Goal: Task Accomplishment & Management: Manage account settings

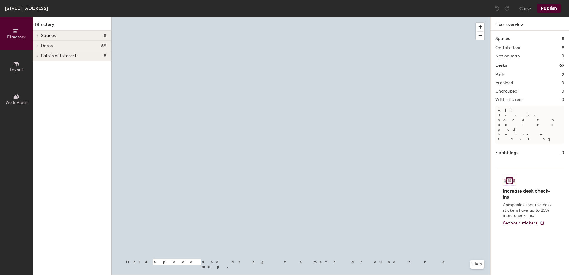
click at [256, 17] on div at bounding box center [300, 17] width 379 height 0
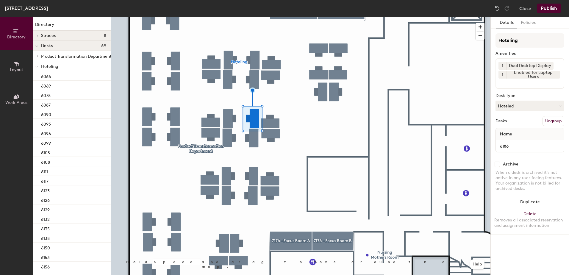
click at [255, 17] on div at bounding box center [300, 17] width 379 height 0
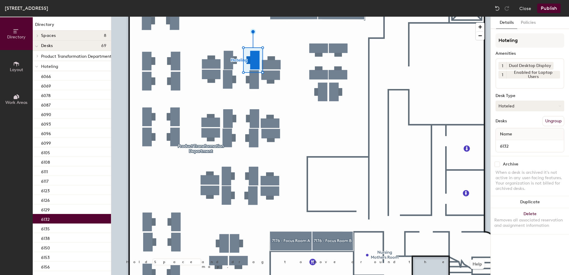
click at [510, 109] on button "Hoteled" at bounding box center [530, 106] width 69 height 11
drag, startPoint x: 508, startPoint y: 123, endPoint x: 554, endPoint y: 134, distance: 46.9
click at [508, 123] on div "Assigned" at bounding box center [526, 124] width 60 height 9
click at [556, 125] on button "Ungroup" at bounding box center [554, 121] width 22 height 10
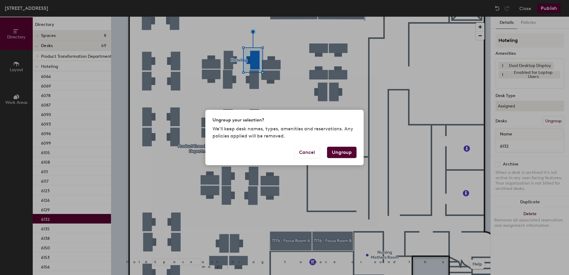
click at [348, 151] on button "Ungroup" at bounding box center [341, 152] width 29 height 11
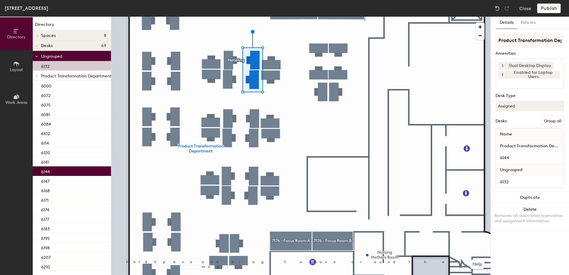
click at [552, 121] on button "Group all" at bounding box center [553, 121] width 23 height 10
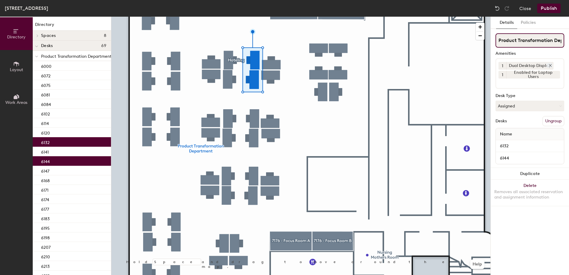
scroll to position [0, 21]
click at [546, 6] on button "Publish" at bounding box center [550, 9] width 24 height 10
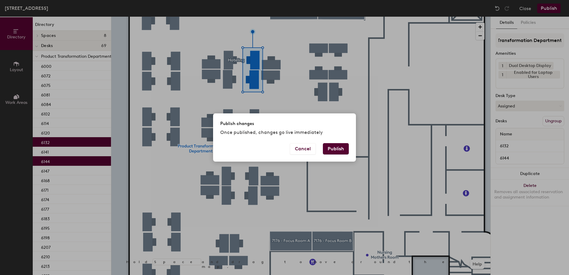
scroll to position [0, 0]
click at [336, 150] on button "Publish" at bounding box center [336, 148] width 26 height 11
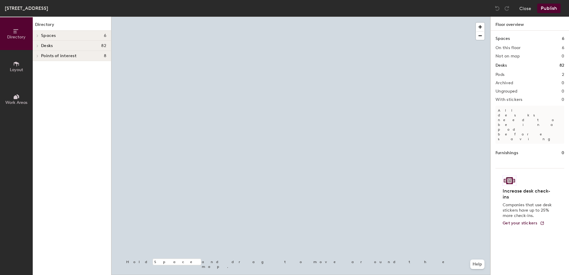
click at [270, 17] on div at bounding box center [300, 17] width 379 height 0
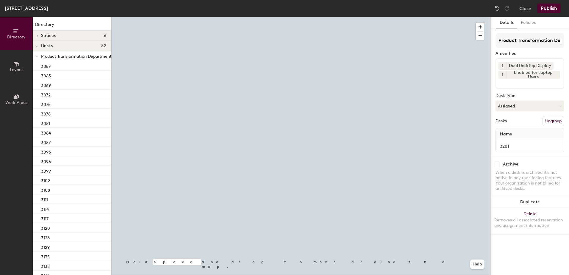
drag, startPoint x: 524, startPoint y: 110, endPoint x: 524, endPoint y: 115, distance: 4.5
click at [524, 110] on button "Assigned" at bounding box center [530, 106] width 69 height 11
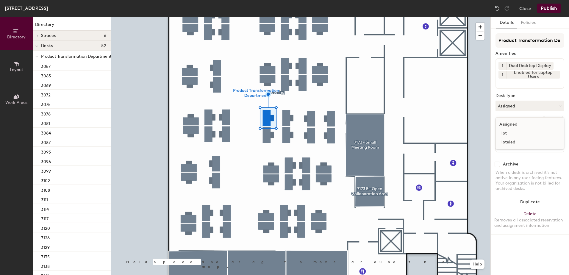
click at [518, 141] on div "Hoteled" at bounding box center [526, 142] width 60 height 9
click at [550, 124] on button "Ungroup" at bounding box center [554, 121] width 22 height 10
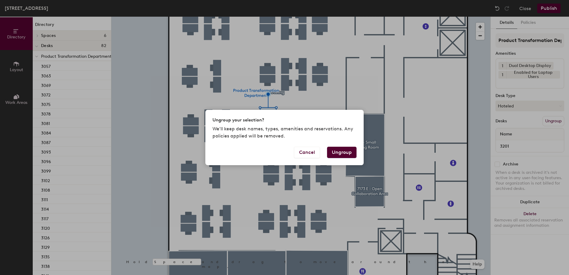
click at [340, 155] on button "Ungroup" at bounding box center [341, 152] width 29 height 11
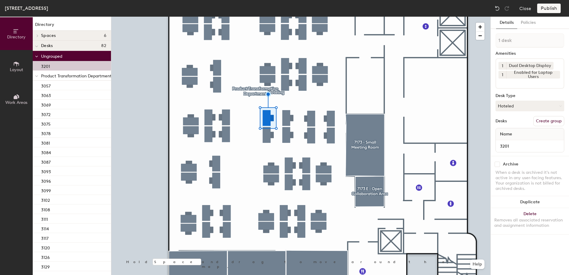
click at [36, 79] on div at bounding box center [36, 76] width 3 height 7
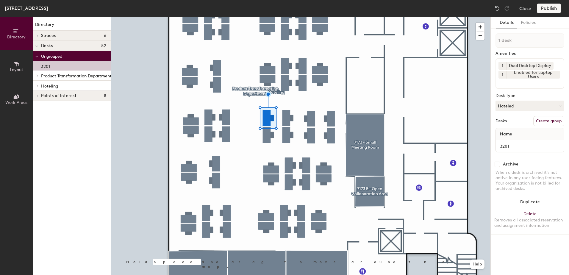
click at [36, 85] on icon at bounding box center [37, 85] width 2 height 3
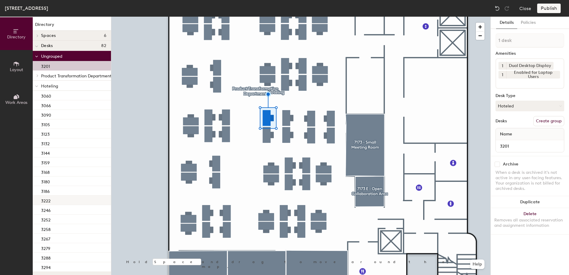
drag, startPoint x: 60, startPoint y: 200, endPoint x: 70, endPoint y: 200, distance: 9.2
click at [61, 200] on div "3222" at bounding box center [72, 201] width 78 height 10
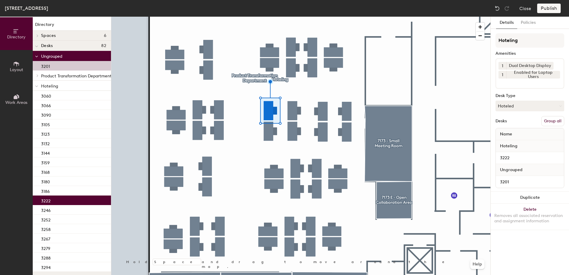
drag, startPoint x: 548, startPoint y: 122, endPoint x: 547, endPoint y: 96, distance: 26.2
click at [548, 122] on button "Group all" at bounding box center [553, 121] width 23 height 10
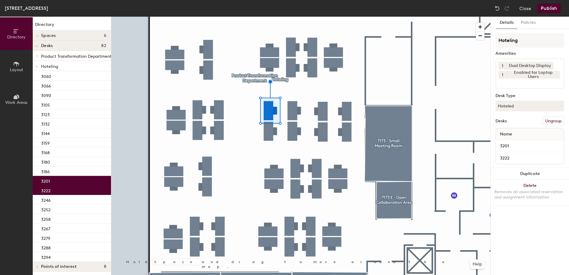
drag, startPoint x: 548, startPoint y: 10, endPoint x: 545, endPoint y: 10, distance: 3.3
click at [547, 10] on button "Publish" at bounding box center [550, 9] width 24 height 10
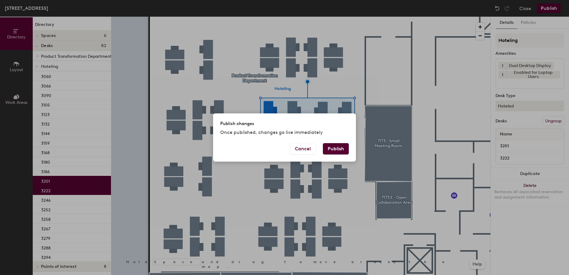
click at [340, 145] on button "Publish" at bounding box center [336, 148] width 26 height 11
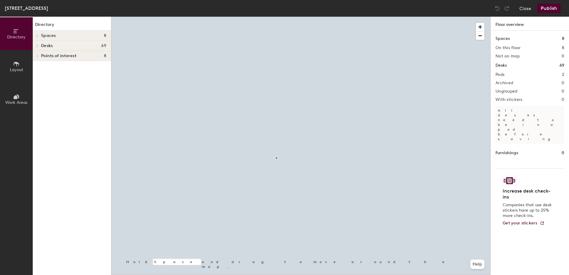
click at [276, 17] on div at bounding box center [300, 17] width 379 height 0
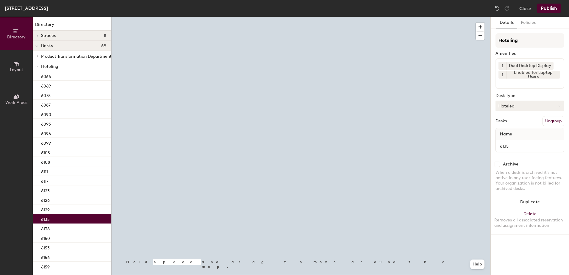
click at [549, 109] on button "Hoteled" at bounding box center [530, 106] width 69 height 11
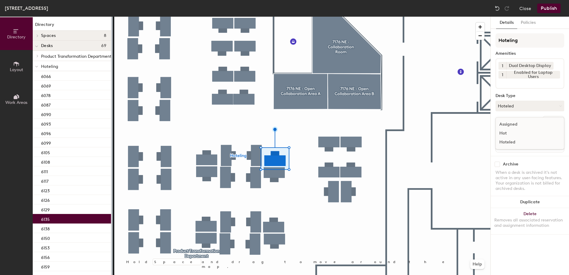
click at [542, 124] on div "Assigned" at bounding box center [526, 124] width 60 height 9
click at [551, 116] on button "Ungroup" at bounding box center [554, 121] width 22 height 10
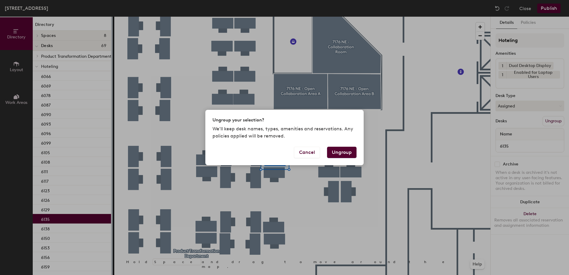
click at [347, 151] on button "Ungroup" at bounding box center [341, 152] width 29 height 11
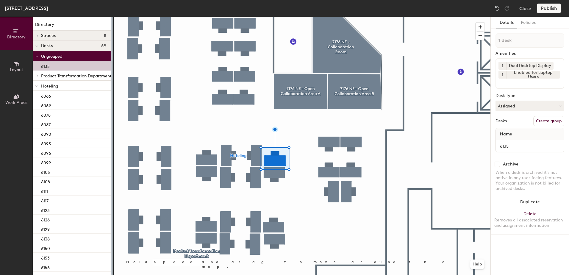
click at [280, 17] on div at bounding box center [300, 17] width 379 height 0
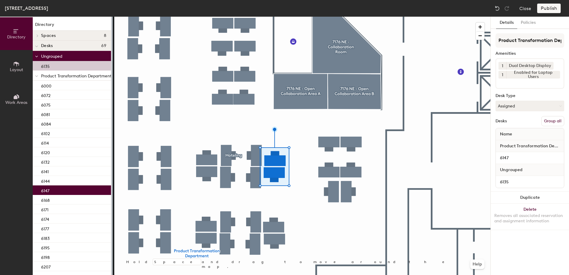
click at [548, 123] on button "Group all" at bounding box center [553, 121] width 23 height 10
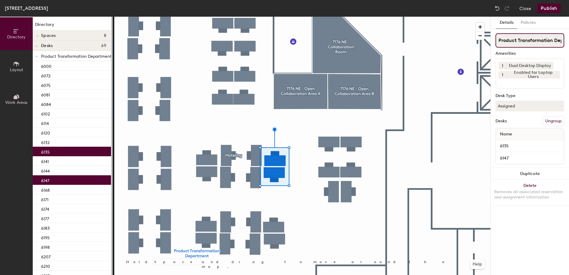
scroll to position [0, 21]
drag, startPoint x: 546, startPoint y: 4, endPoint x: 538, endPoint y: 14, distance: 12.9
click at [543, 9] on button "Publish" at bounding box center [550, 9] width 24 height 10
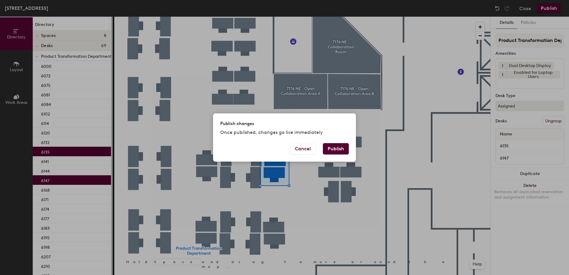
click at [336, 152] on button "Publish" at bounding box center [336, 148] width 26 height 11
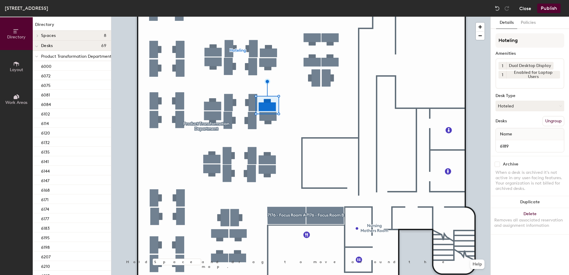
click at [523, 7] on button "Close" at bounding box center [526, 9] width 12 height 10
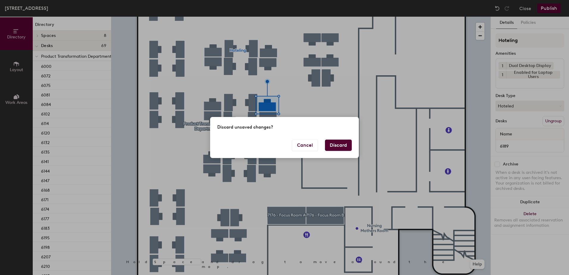
click at [332, 142] on button "Discard" at bounding box center [338, 145] width 27 height 11
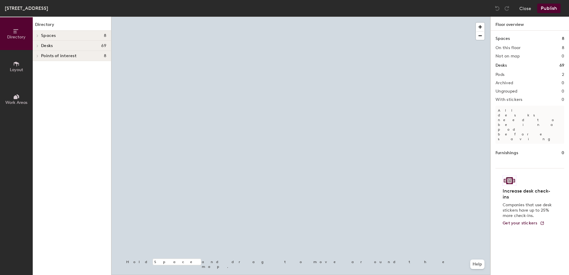
click at [232, 17] on div at bounding box center [300, 17] width 379 height 0
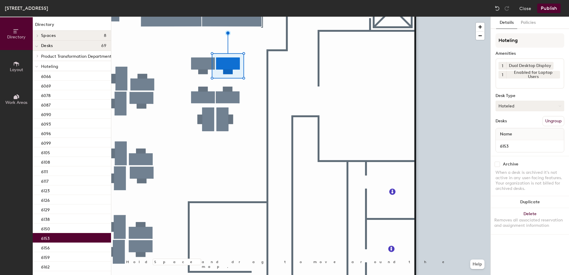
click at [516, 108] on button "Hoteled" at bounding box center [530, 106] width 69 height 11
drag, startPoint x: 511, startPoint y: 122, endPoint x: 544, endPoint y: 122, distance: 33.4
click at [511, 122] on div "Assigned" at bounding box center [526, 124] width 60 height 9
click at [554, 122] on button "Ungroup" at bounding box center [554, 121] width 22 height 10
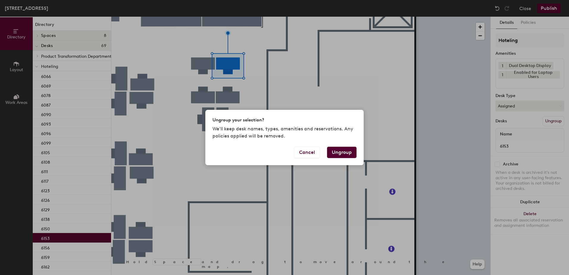
click at [348, 152] on button "Ungroup" at bounding box center [341, 152] width 29 height 11
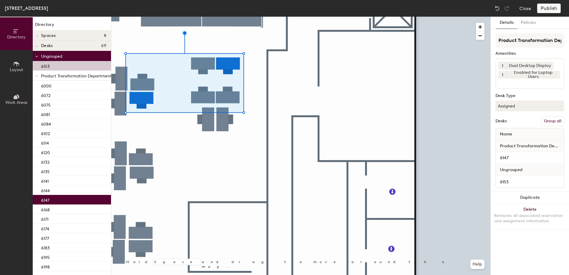
click at [551, 123] on button "Group all" at bounding box center [553, 121] width 23 height 10
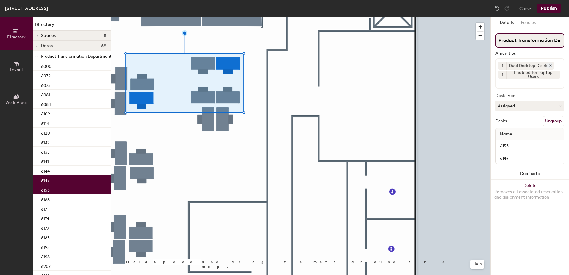
scroll to position [0, 21]
drag, startPoint x: 554, startPoint y: 6, endPoint x: 547, endPoint y: 9, distance: 7.5
click at [552, 6] on button "Publish" at bounding box center [550, 9] width 24 height 10
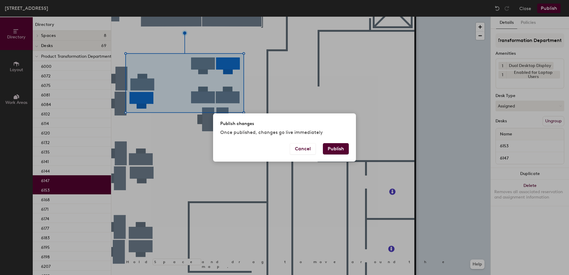
scroll to position [0, 0]
click at [338, 149] on button "Publish" at bounding box center [336, 148] width 26 height 11
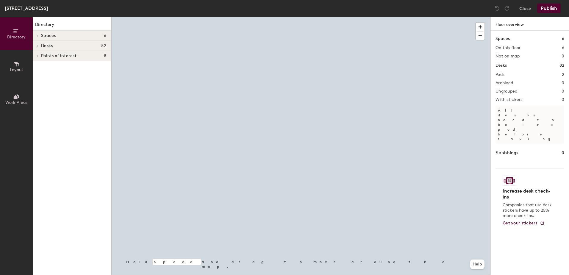
click at [259, 17] on div at bounding box center [300, 17] width 379 height 0
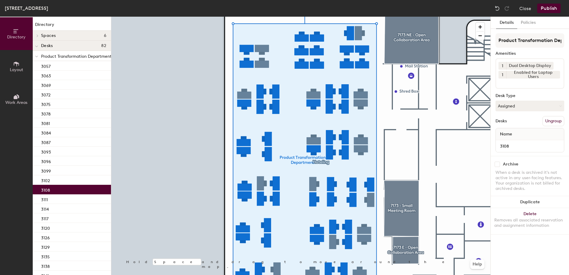
drag, startPoint x: 514, startPoint y: 103, endPoint x: 515, endPoint y: 115, distance: 11.9
click at [515, 106] on button "Assigned" at bounding box center [530, 106] width 69 height 11
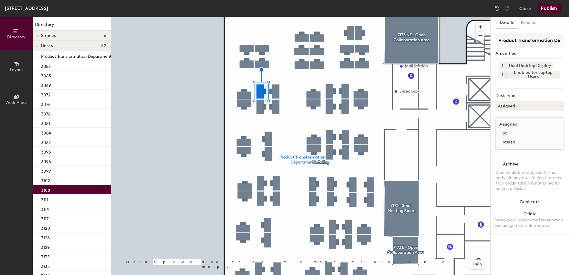
click at [514, 139] on div "Hoteled" at bounding box center [526, 142] width 60 height 9
click at [550, 120] on button "Ungroup" at bounding box center [554, 121] width 22 height 10
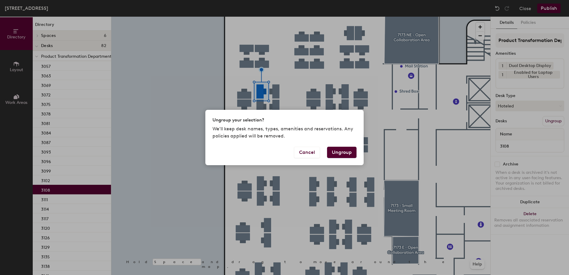
click at [344, 152] on button "Ungroup" at bounding box center [341, 152] width 29 height 11
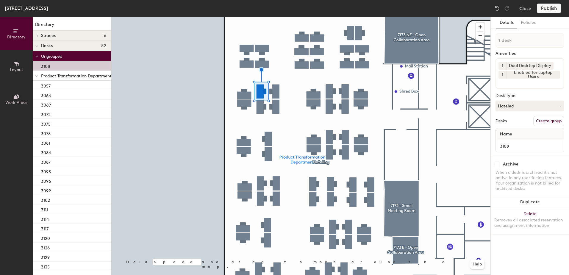
drag, startPoint x: 38, startPoint y: 76, endPoint x: 37, endPoint y: 88, distance: 11.6
click at [38, 77] on icon at bounding box center [36, 76] width 3 height 2
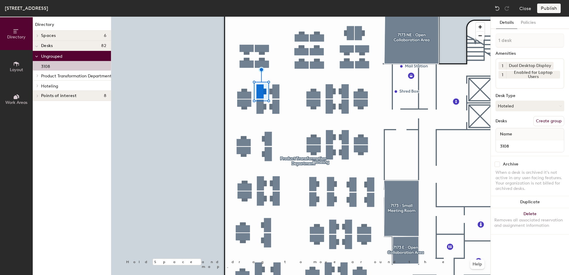
click at [38, 86] on icon at bounding box center [37, 85] width 2 height 3
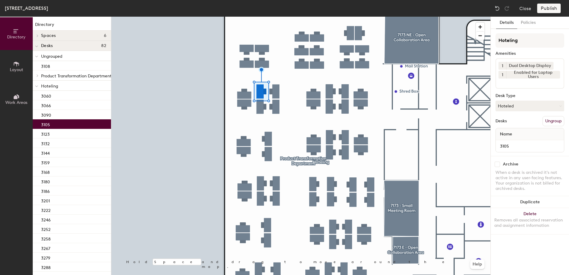
click at [57, 127] on div "3105" at bounding box center [72, 124] width 78 height 10
click at [275, 17] on div at bounding box center [300, 17] width 379 height 0
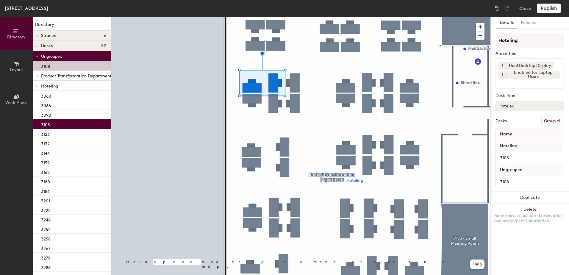
click at [560, 118] on button "Group all" at bounding box center [553, 121] width 23 height 10
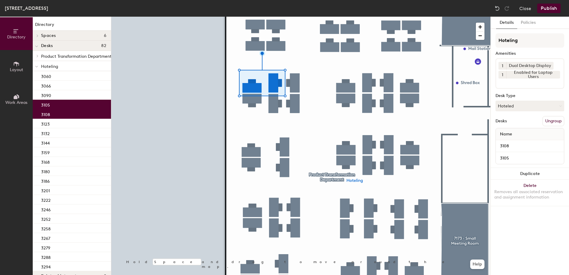
click at [553, 11] on button "Publish" at bounding box center [550, 9] width 24 height 10
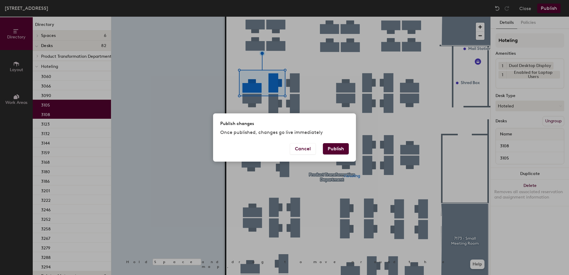
click at [352, 141] on div "Publish changes Once published, changes go live immediately" at bounding box center [284, 127] width 143 height 29
click at [342, 150] on button "Publish" at bounding box center [336, 148] width 26 height 11
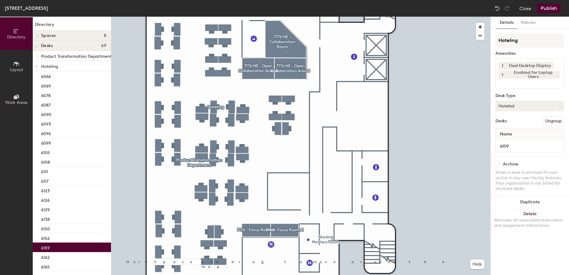
click at [510, 105] on button "Hoteled" at bounding box center [530, 106] width 69 height 11
click at [521, 121] on div "Assigned Hot Hoteled" at bounding box center [530, 133] width 69 height 32
drag, startPoint x: 518, startPoint y: 104, endPoint x: 521, endPoint y: 116, distance: 12.4
click at [519, 108] on button "Hoteled" at bounding box center [530, 106] width 69 height 11
click at [522, 125] on div "Assigned" at bounding box center [526, 124] width 60 height 9
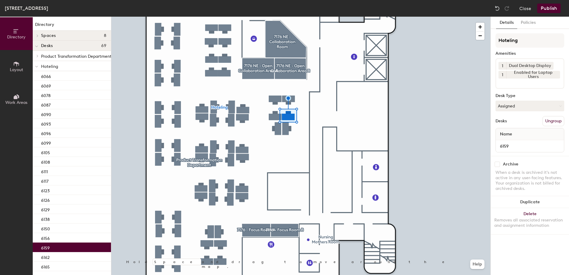
click at [551, 121] on button "Ungroup" at bounding box center [554, 121] width 22 height 10
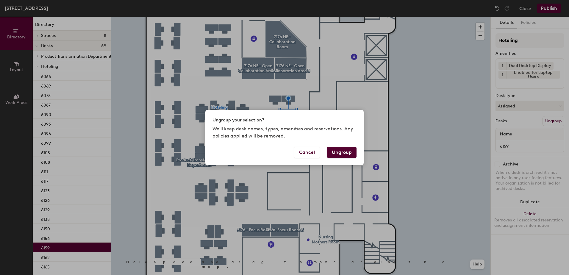
click at [343, 151] on button "Ungroup" at bounding box center [341, 152] width 29 height 11
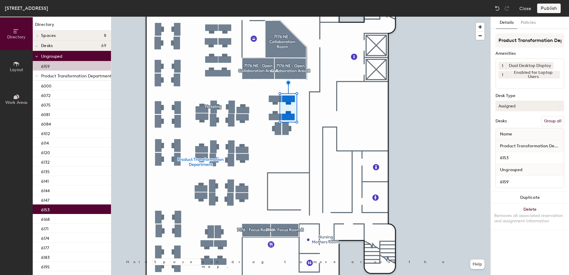
click at [550, 119] on button "Group all" at bounding box center [553, 121] width 23 height 10
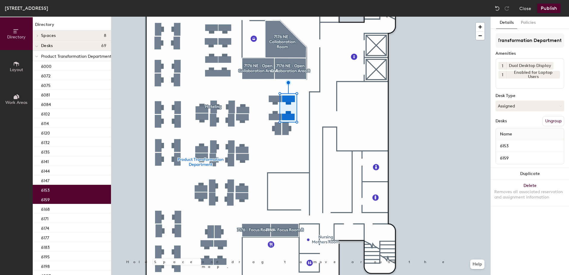
click at [551, 10] on div "717 State Street, Floor 6 Close Publish" at bounding box center [284, 8] width 569 height 17
click at [557, 9] on button "Publish" at bounding box center [550, 9] width 24 height 10
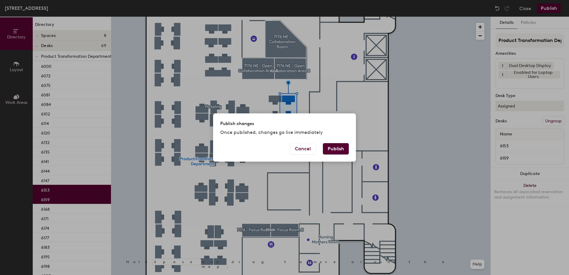
click at [331, 144] on button "Publish" at bounding box center [336, 148] width 26 height 11
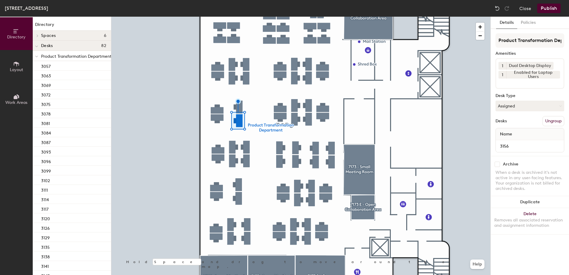
drag, startPoint x: 507, startPoint y: 108, endPoint x: 507, endPoint y: 116, distance: 7.4
click at [507, 109] on button "Assigned" at bounding box center [530, 106] width 69 height 11
click at [511, 145] on div "Hoteled" at bounding box center [526, 142] width 60 height 9
click at [549, 121] on button "Ungroup" at bounding box center [554, 121] width 22 height 10
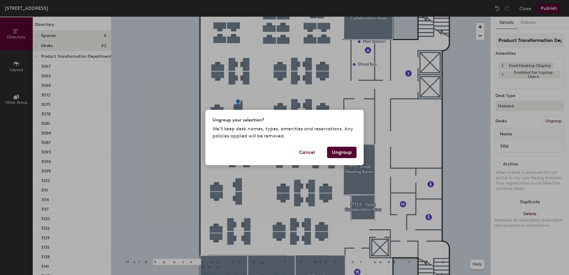
click at [348, 151] on button "Ungroup" at bounding box center [341, 152] width 29 height 11
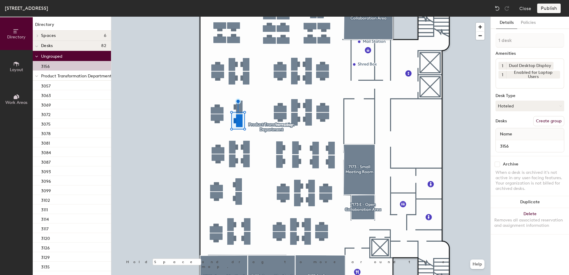
click at [38, 77] on div at bounding box center [37, 76] width 8 height 10
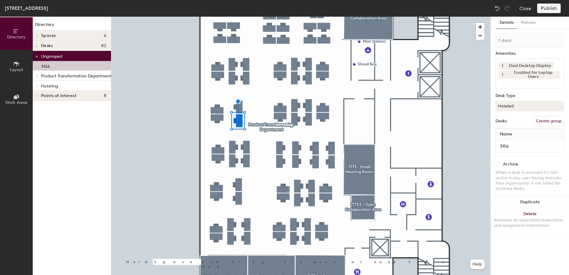
click at [38, 85] on icon at bounding box center [37, 85] width 2 height 3
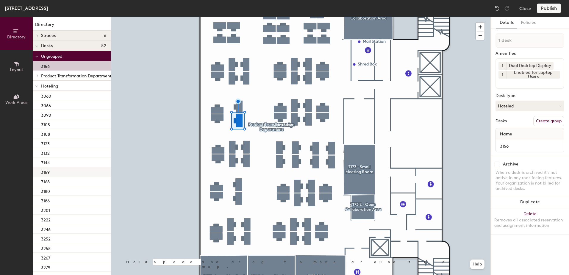
click at [63, 173] on div "3159" at bounding box center [72, 172] width 78 height 10
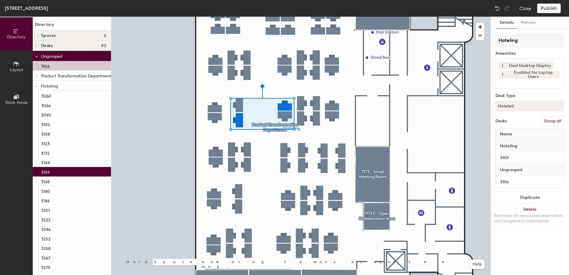
click at [550, 123] on button "Group all" at bounding box center [553, 121] width 23 height 10
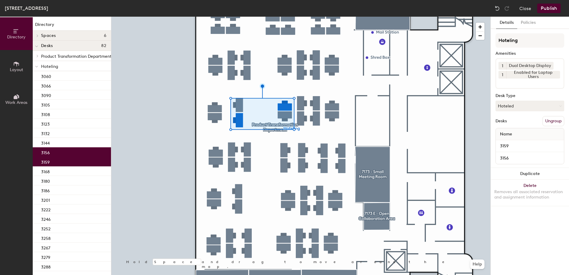
drag, startPoint x: 548, startPoint y: 5, endPoint x: 538, endPoint y: 13, distance: 12.5
click at [545, 7] on button "Publish" at bounding box center [550, 9] width 24 height 10
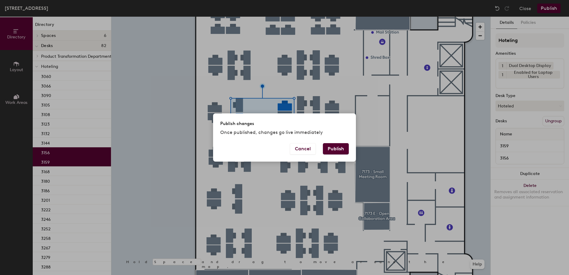
drag, startPoint x: 339, startPoint y: 147, endPoint x: 328, endPoint y: 151, distance: 11.2
click at [339, 147] on button "Publish" at bounding box center [336, 148] width 26 height 11
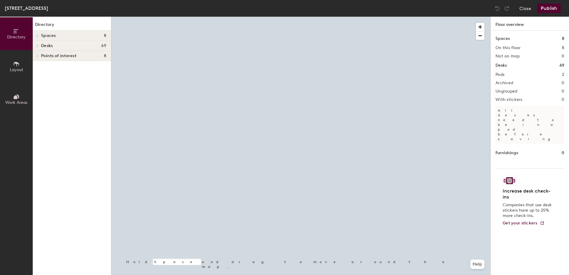
click at [291, 17] on div at bounding box center [300, 17] width 379 height 0
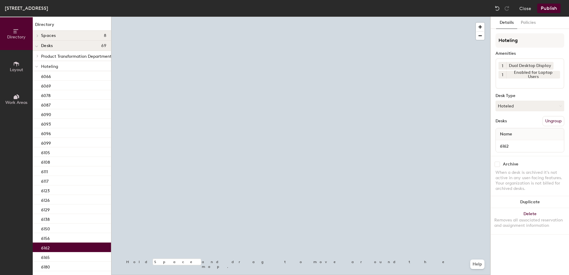
drag, startPoint x: 511, startPoint y: 110, endPoint x: 513, endPoint y: 115, distance: 4.7
click at [512, 110] on button "Hoteled" at bounding box center [530, 106] width 69 height 11
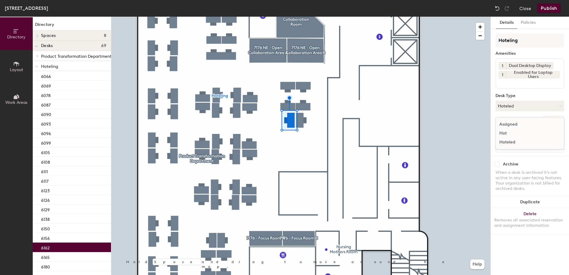
click at [518, 123] on div "Assigned" at bounding box center [526, 124] width 60 height 9
click at [548, 119] on button "Ungroup" at bounding box center [554, 121] width 22 height 10
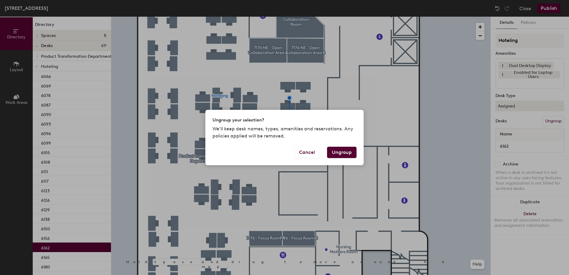
click at [349, 154] on button "Ungroup" at bounding box center [341, 152] width 29 height 11
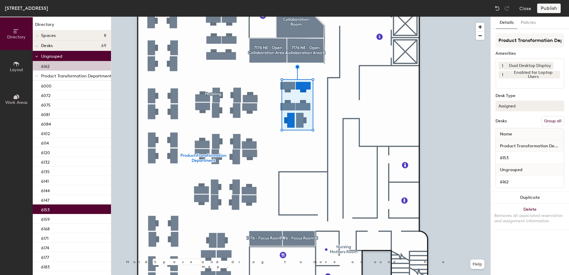
click at [548, 119] on button "Group all" at bounding box center [553, 121] width 23 height 10
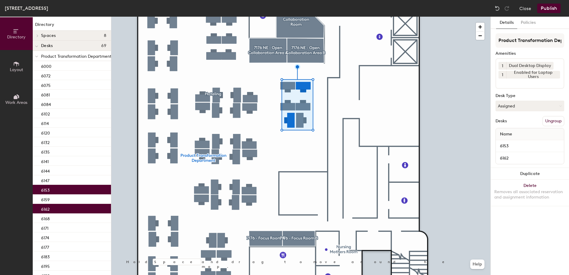
click at [546, 11] on div "[STREET_ADDRESS] Close Publish" at bounding box center [284, 8] width 569 height 17
click at [545, 8] on button "Publish" at bounding box center [550, 9] width 24 height 10
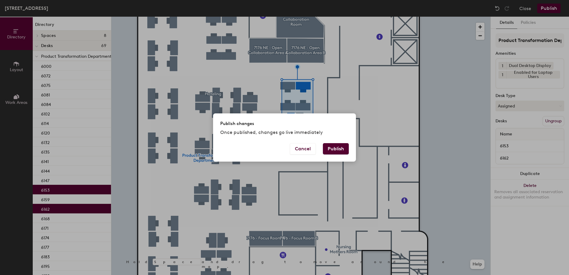
click at [332, 145] on button "Publish" at bounding box center [336, 148] width 26 height 11
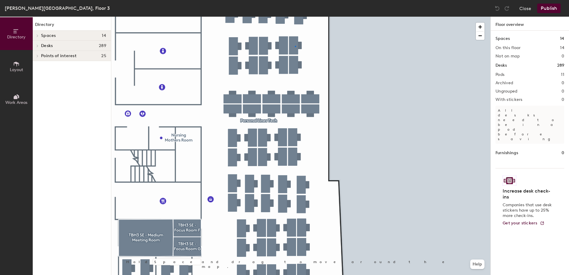
click at [295, 17] on div at bounding box center [300, 17] width 379 height 0
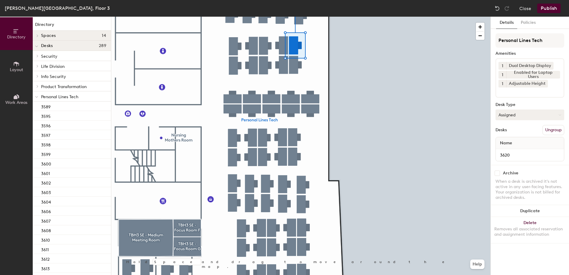
click at [516, 117] on button "Assigned" at bounding box center [530, 115] width 69 height 11
click at [515, 151] on div "Hoteled" at bounding box center [526, 151] width 60 height 9
click at [547, 131] on button "Ungroup" at bounding box center [554, 130] width 22 height 10
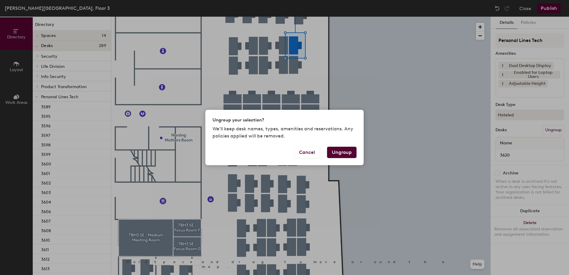
click at [340, 149] on button "Ungroup" at bounding box center [341, 152] width 29 height 11
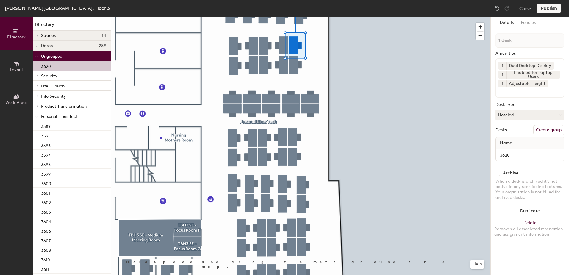
click at [36, 57] on icon at bounding box center [36, 56] width 3 height 2
click at [38, 107] on div at bounding box center [37, 107] width 8 height 10
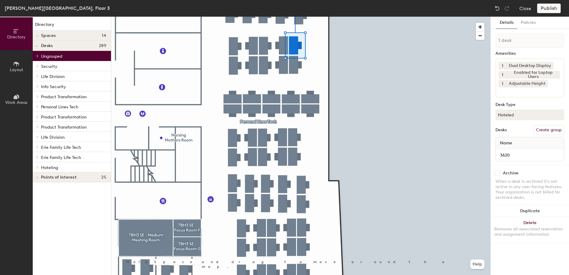
click at [39, 168] on span at bounding box center [37, 167] width 5 height 3
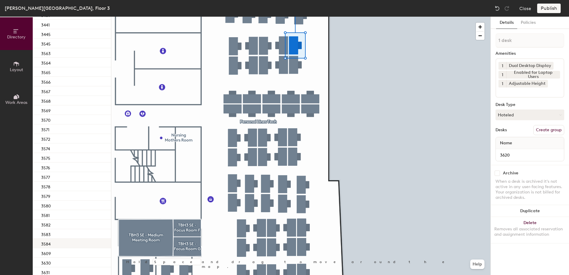
scroll to position [328, 0]
click at [63, 220] on div "3630" at bounding box center [72, 222] width 78 height 10
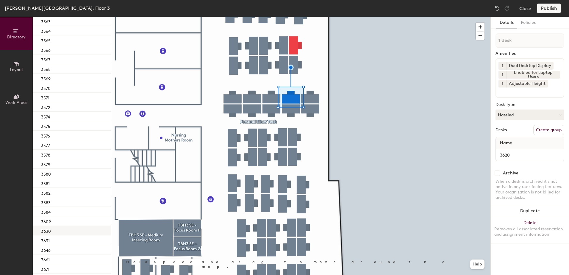
scroll to position [337, 0]
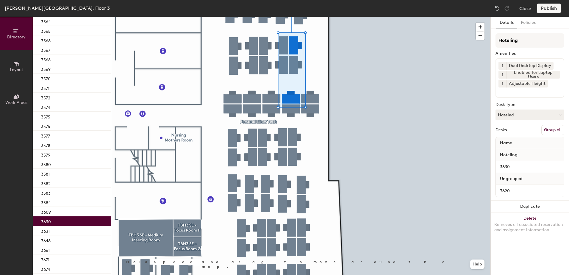
drag, startPoint x: 546, startPoint y: 129, endPoint x: 555, endPoint y: 10, distance: 119.5
click at [546, 128] on button "Group all" at bounding box center [553, 130] width 23 height 10
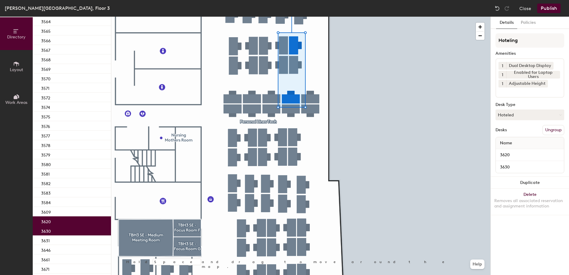
click at [555, 5] on button "Publish" at bounding box center [550, 9] width 24 height 10
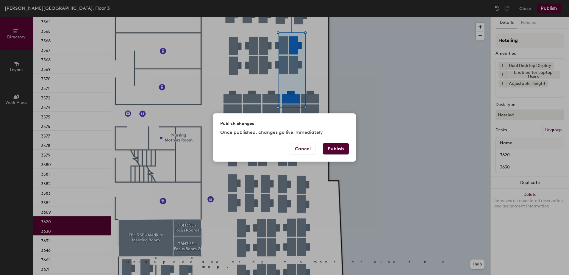
click at [341, 148] on button "Publish" at bounding box center [336, 148] width 26 height 11
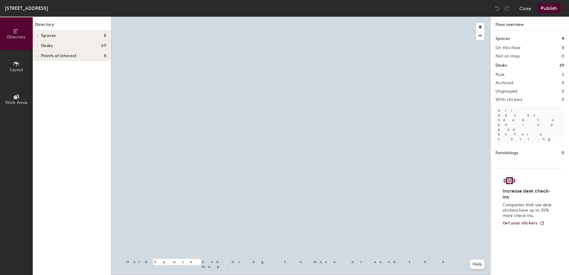
click at [291, 17] on div at bounding box center [300, 17] width 379 height 0
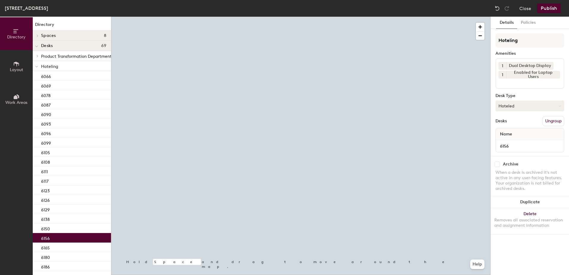
click at [524, 108] on button "Hoteled" at bounding box center [530, 106] width 69 height 11
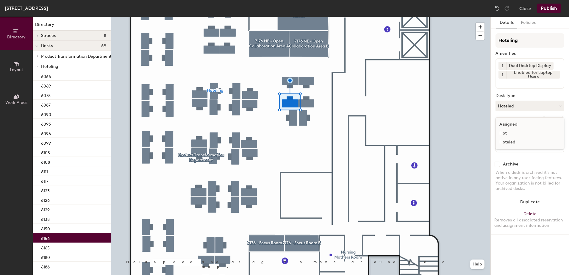
click at [520, 123] on div "Assigned" at bounding box center [526, 124] width 60 height 9
click at [552, 119] on button "Ungroup" at bounding box center [554, 121] width 22 height 10
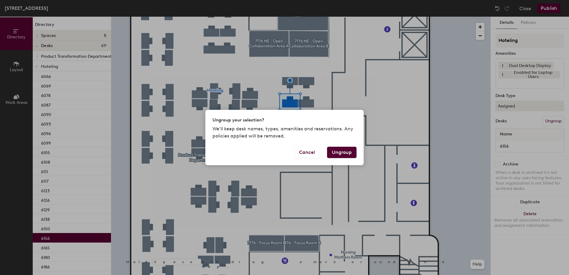
click at [345, 153] on button "Ungroup" at bounding box center [341, 152] width 29 height 11
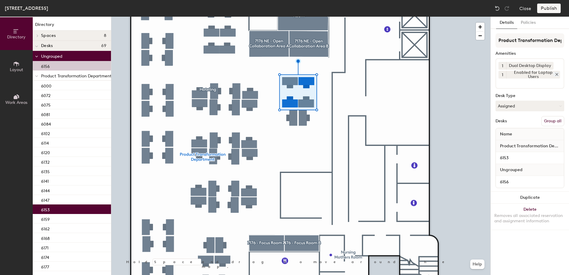
drag, startPoint x: 549, startPoint y: 123, endPoint x: 547, endPoint y: 75, distance: 47.7
click at [549, 123] on button "Group all" at bounding box center [553, 121] width 23 height 10
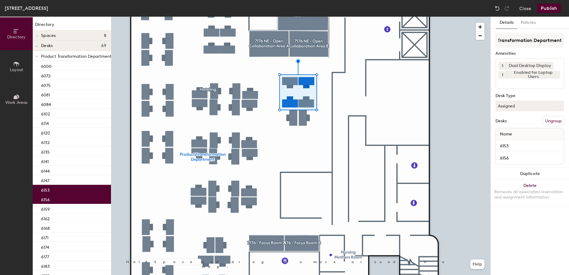
click at [550, 0] on div "[STREET_ADDRESS] Close Publish" at bounding box center [284, 8] width 569 height 17
click at [548, 9] on button "Publish" at bounding box center [550, 9] width 24 height 10
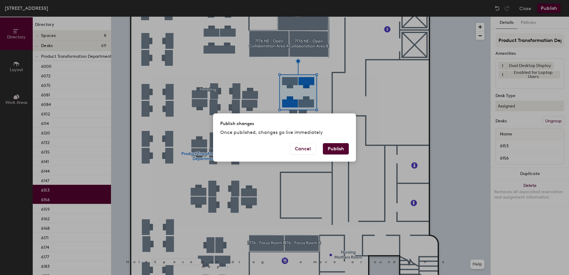
click at [337, 154] on div "Cancel Publish" at bounding box center [284, 152] width 143 height 18
drag, startPoint x: 338, startPoint y: 149, endPoint x: 335, endPoint y: 152, distance: 4.9
click at [338, 149] on button "Publish" at bounding box center [336, 148] width 26 height 11
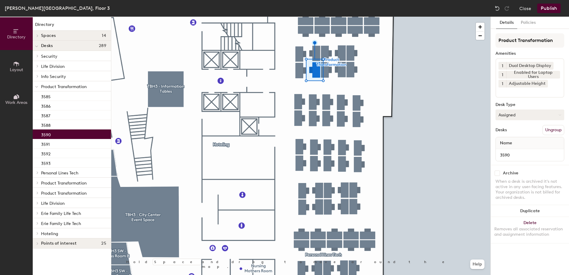
click at [525, 117] on button "Assigned" at bounding box center [530, 115] width 69 height 11
click at [519, 150] on div "Hoteled" at bounding box center [526, 151] width 60 height 9
click at [549, 131] on button "Ungroup" at bounding box center [554, 130] width 22 height 10
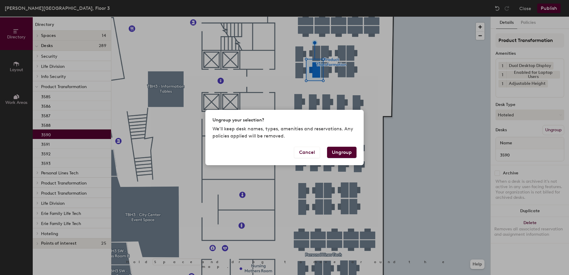
click at [350, 152] on button "Ungroup" at bounding box center [341, 152] width 29 height 11
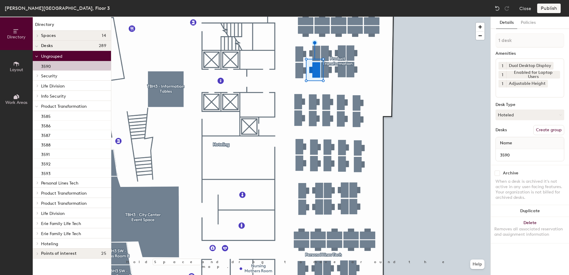
click at [37, 107] on icon at bounding box center [36, 106] width 3 height 2
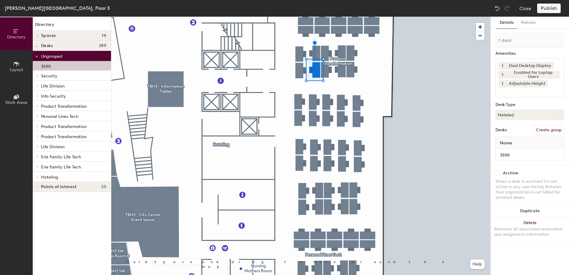
click at [39, 175] on div at bounding box center [37, 177] width 8 height 10
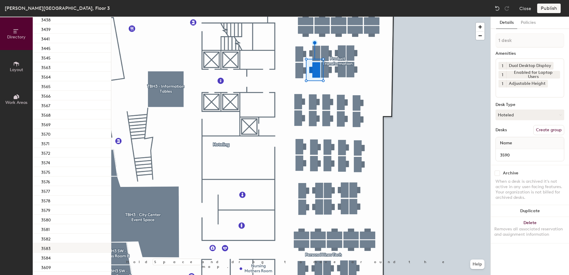
scroll to position [298, 0]
click at [69, 233] on div "3583" at bounding box center [72, 232] width 78 height 10
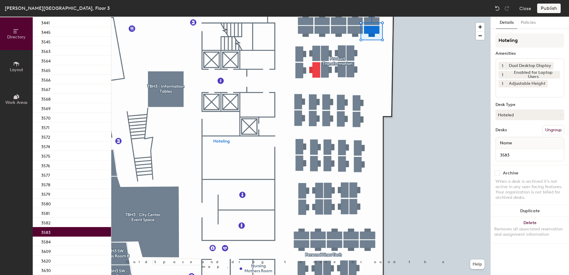
click at [314, 17] on div at bounding box center [300, 17] width 379 height 0
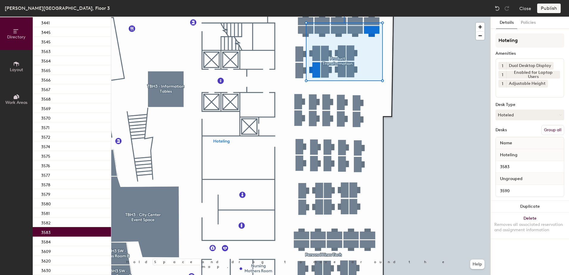
drag, startPoint x: 552, startPoint y: 133, endPoint x: 550, endPoint y: 121, distance: 11.5
click at [552, 133] on button "Group all" at bounding box center [553, 130] width 23 height 10
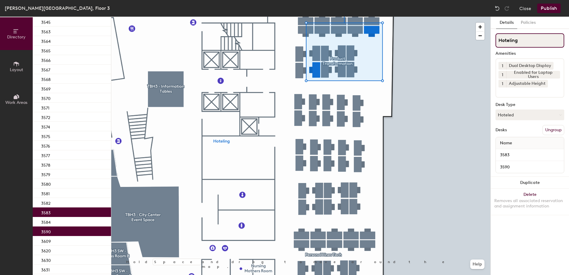
scroll to position [278, 0]
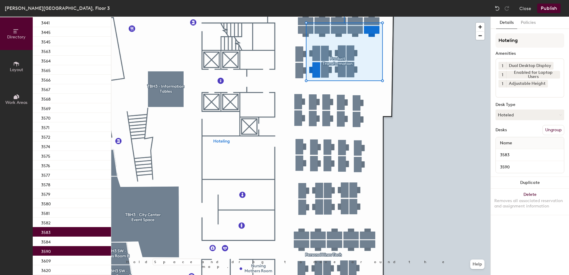
click at [546, 10] on button "Publish" at bounding box center [550, 9] width 24 height 10
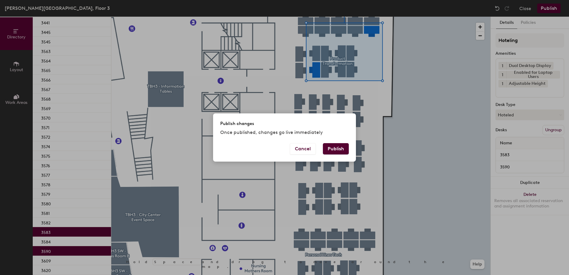
drag, startPoint x: 342, startPoint y: 145, endPoint x: 313, endPoint y: 156, distance: 32.0
click at [343, 145] on button "Publish" at bounding box center [336, 148] width 26 height 11
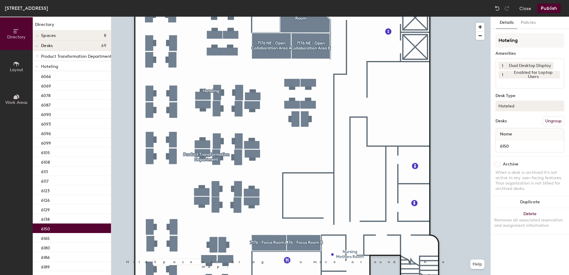
click at [504, 106] on button "Hoteled" at bounding box center [530, 106] width 69 height 11
click at [524, 128] on div "Assigned" at bounding box center [526, 124] width 60 height 9
click at [563, 124] on button "Ungroup" at bounding box center [554, 121] width 22 height 10
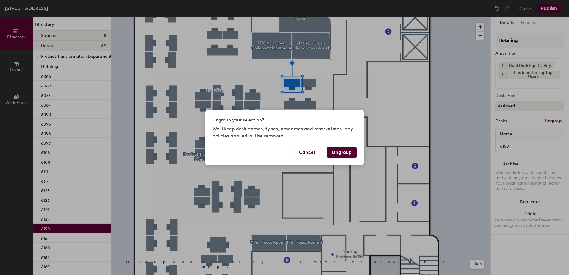
click at [347, 151] on button "Ungroup" at bounding box center [341, 152] width 29 height 11
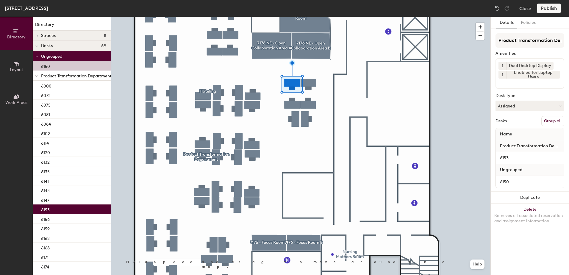
click at [549, 122] on button "Group all" at bounding box center [553, 121] width 23 height 10
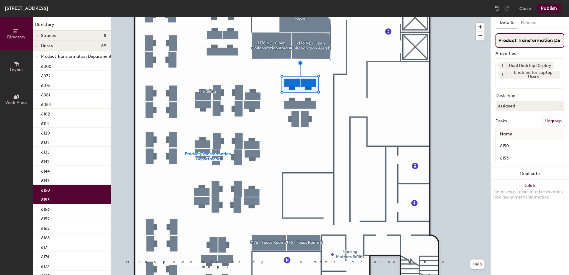
scroll to position [0, 21]
click at [549, 7] on button "Publish" at bounding box center [550, 9] width 24 height 10
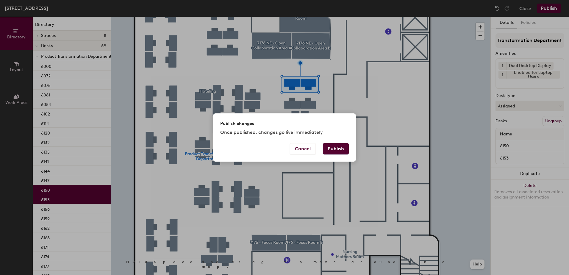
scroll to position [0, 0]
click at [332, 147] on button "Publish" at bounding box center [336, 148] width 26 height 11
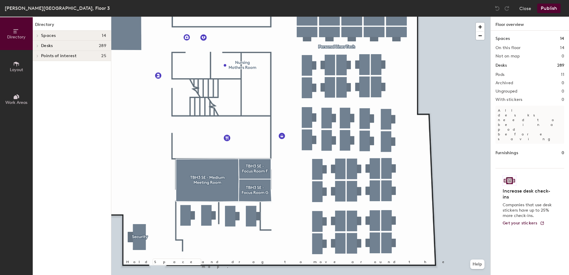
click at [362, 17] on div at bounding box center [300, 17] width 379 height 0
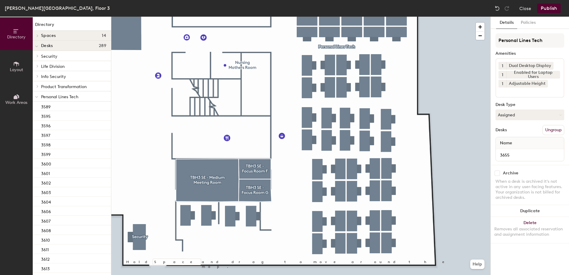
click at [508, 114] on button "Assigned" at bounding box center [530, 115] width 69 height 11
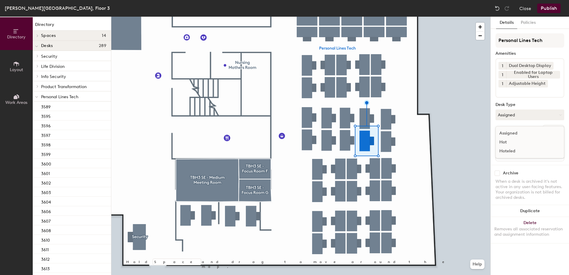
click at [514, 147] on div "Hoteled" at bounding box center [526, 151] width 60 height 9
click at [557, 132] on button "Ungroup" at bounding box center [554, 130] width 22 height 10
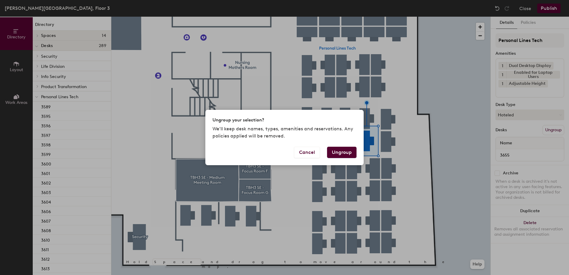
click at [343, 152] on button "Ungroup" at bounding box center [341, 152] width 29 height 11
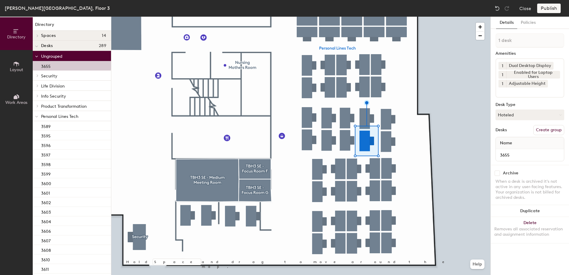
click at [36, 117] on icon at bounding box center [36, 117] width 3 height 2
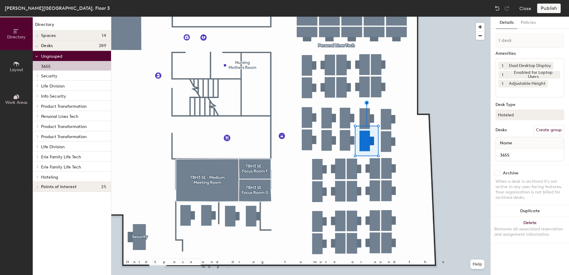
click at [38, 177] on icon at bounding box center [37, 176] width 2 height 3
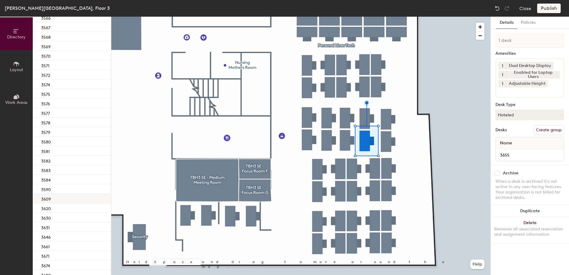
scroll to position [379, 0]
click at [67, 217] on div "3646" at bounding box center [72, 218] width 78 height 10
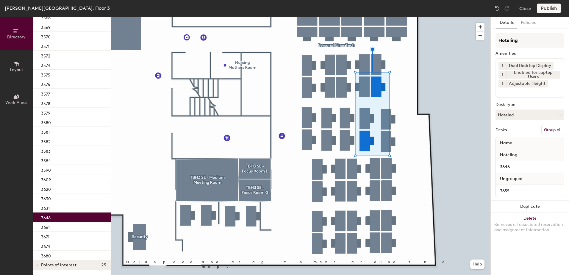
click at [553, 131] on button "Group all" at bounding box center [553, 130] width 23 height 10
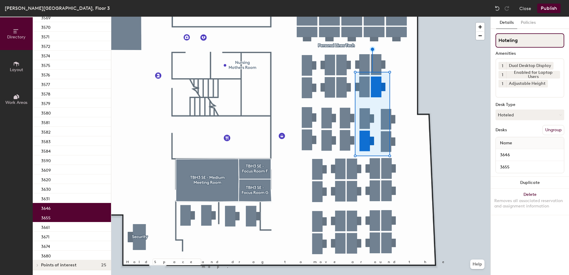
scroll to position [359, 0]
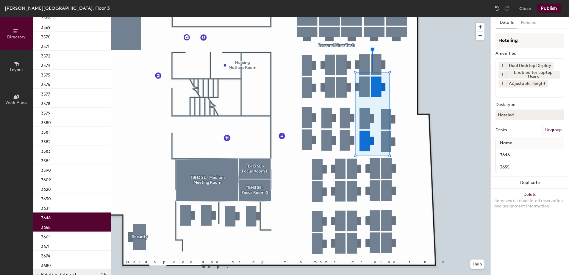
click at [550, 5] on button "Publish" at bounding box center [550, 9] width 24 height 10
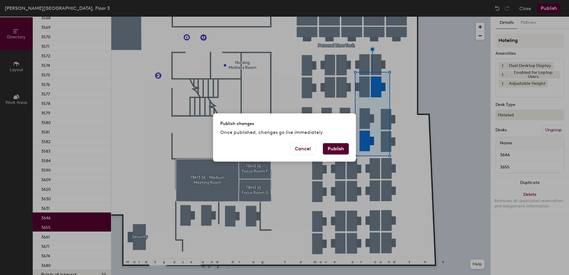
click at [336, 150] on button "Publish" at bounding box center [336, 148] width 26 height 11
